Goal: Communication & Community: Ask a question

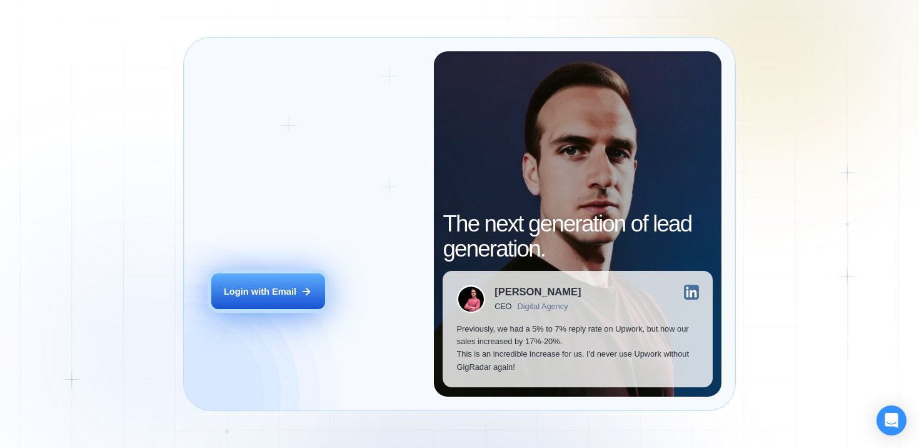
click at [291, 303] on button "Login with Email" at bounding box center [268, 291] width 114 height 36
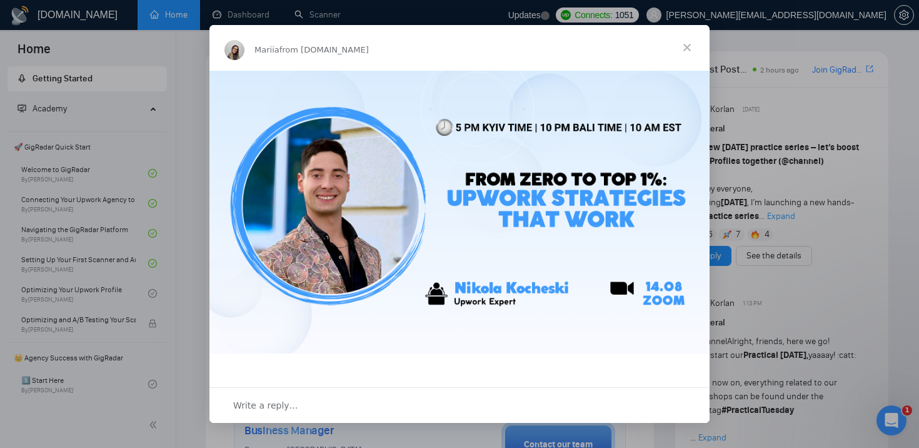
click at [683, 56] on span "Close" at bounding box center [687, 47] width 45 height 45
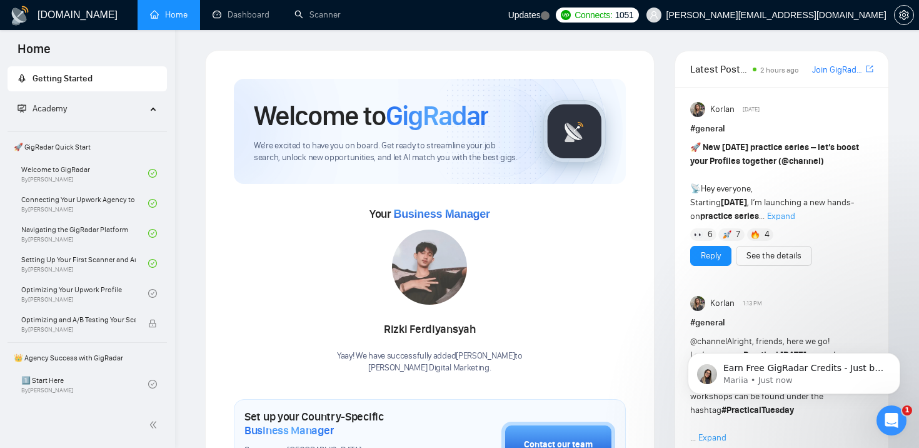
click at [891, 413] on icon "Open Intercom Messenger" at bounding box center [892, 420] width 21 height 21
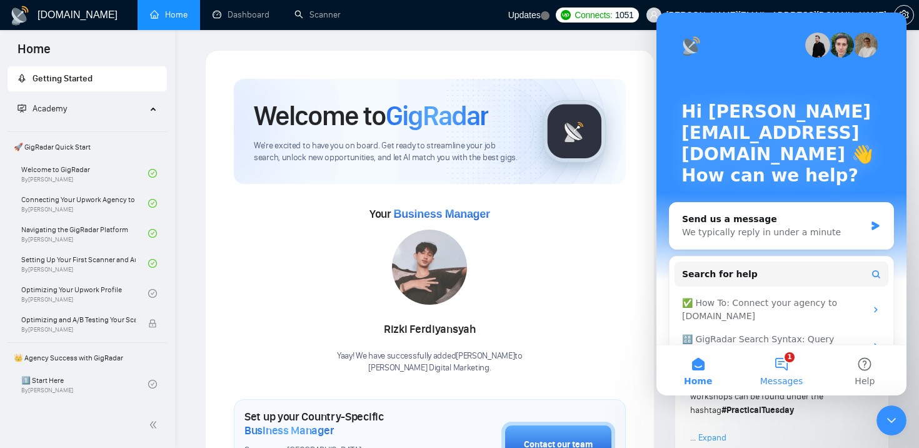
click at [784, 355] on button "1 Messages" at bounding box center [781, 370] width 83 height 50
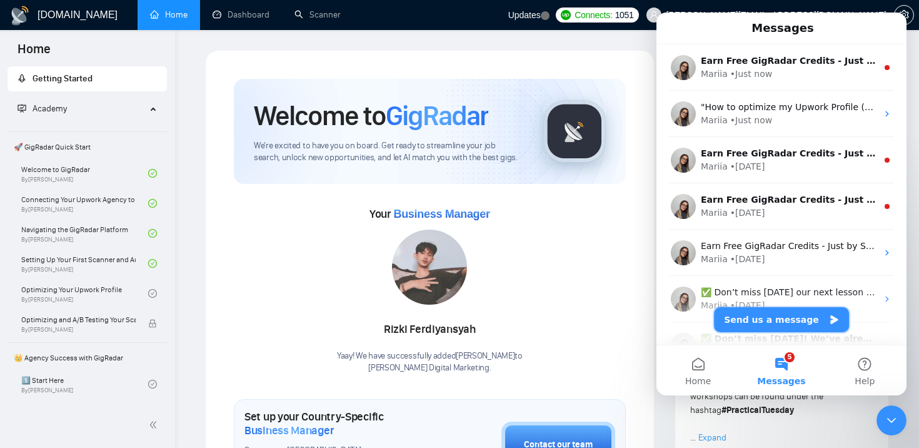
click at [784, 311] on button "Send us a message" at bounding box center [781, 319] width 135 height 25
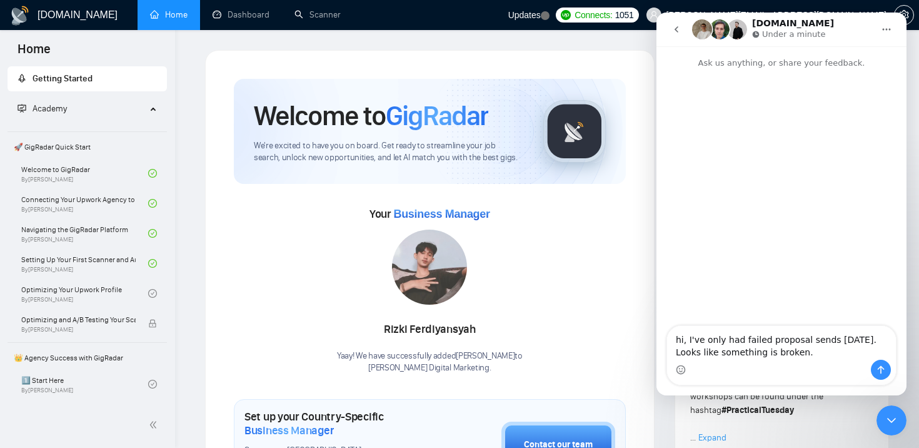
type textarea "hi, I've only had failed proposal sends today. Looks like something is broken."
click at [884, 368] on icon "Send a message…" at bounding box center [881, 370] width 10 height 10
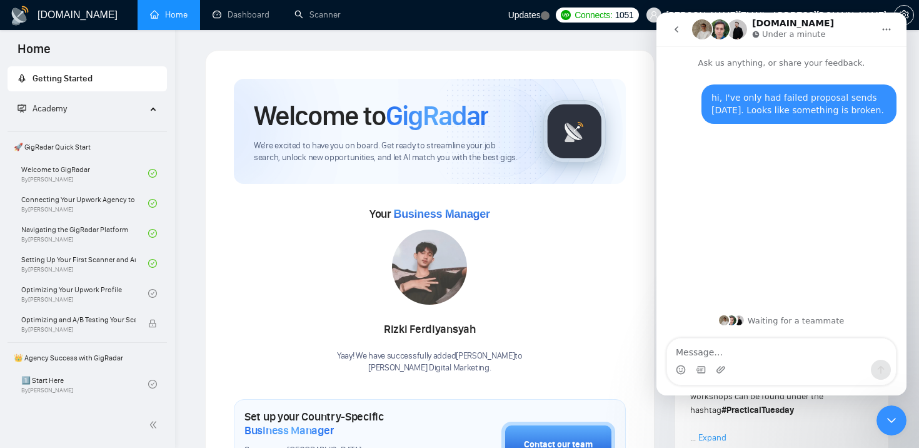
click at [682, 31] on button "go back" at bounding box center [677, 30] width 24 height 24
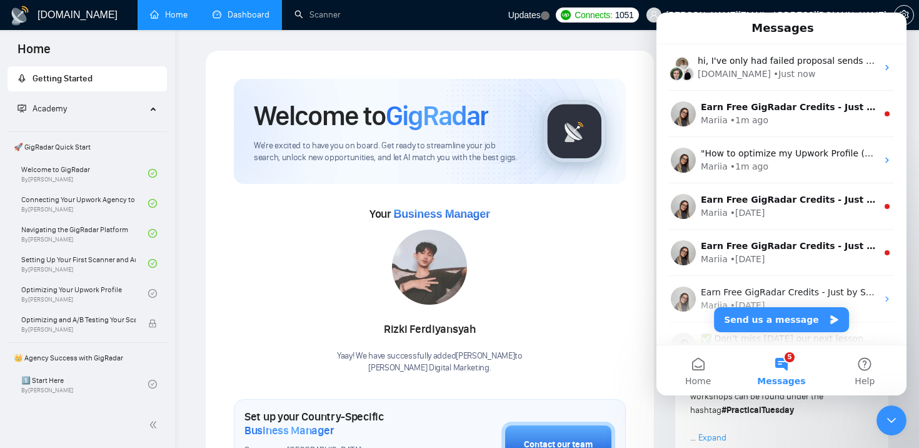
click at [241, 13] on link "Dashboard" at bounding box center [241, 14] width 57 height 11
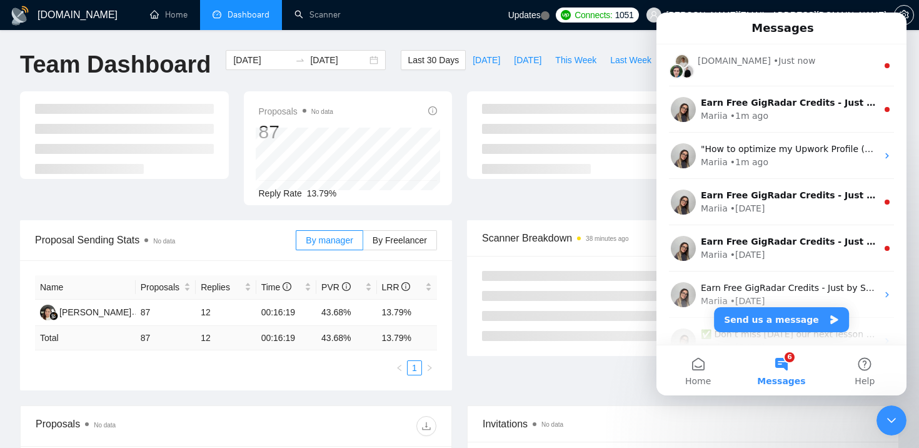
click at [896, 408] on div "Close Intercom Messenger" at bounding box center [892, 420] width 30 height 30
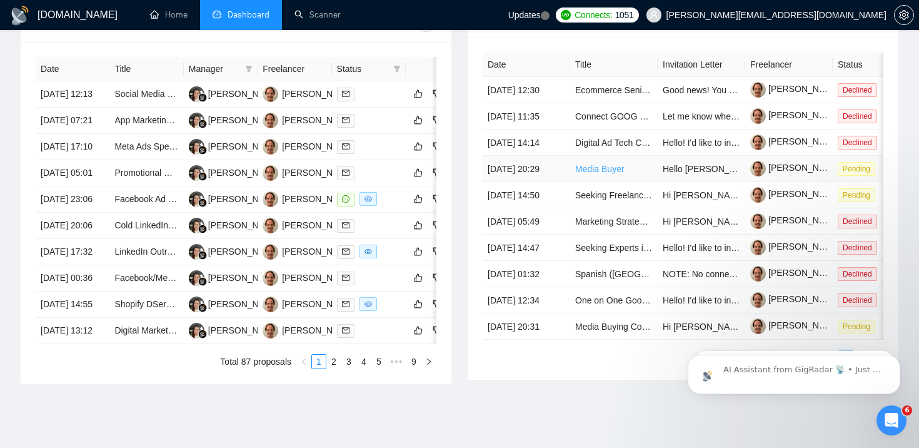
scroll to position [0, 37]
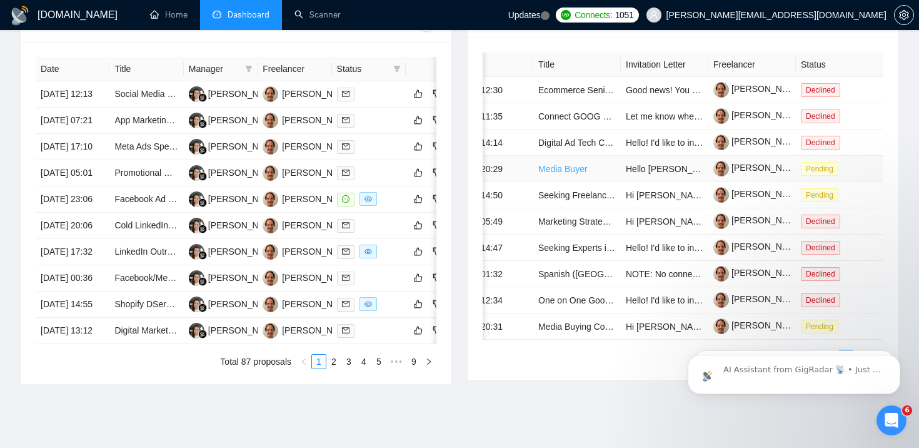
click at [558, 174] on link "Media Buyer" at bounding box center [562, 169] width 49 height 10
